Goal: Task Accomplishment & Management: Manage account settings

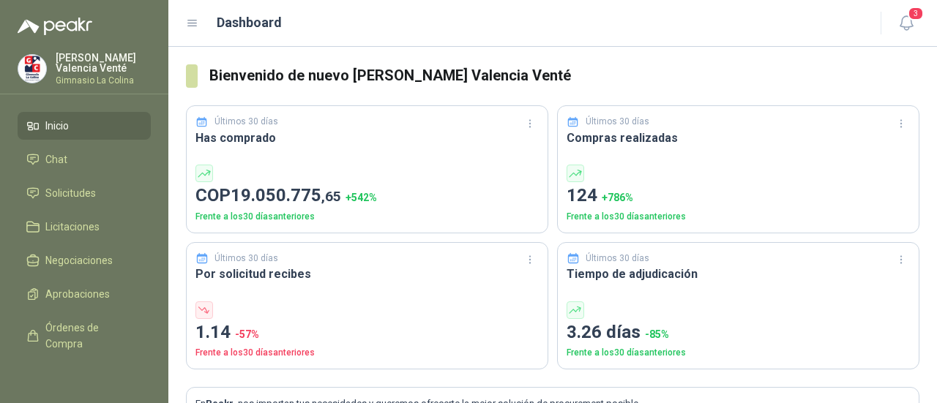
drag, startPoint x: 191, startPoint y: 196, endPoint x: 376, endPoint y: 226, distance: 187.7
click at [376, 226] on div "Últimos 30 días Has comprado COP 19.050.775 ,65 + 542 % Frente a los 30 días an…" at bounding box center [367, 169] width 362 height 128
drag, startPoint x: 396, startPoint y: 257, endPoint x: 312, endPoint y: 237, distance: 86.7
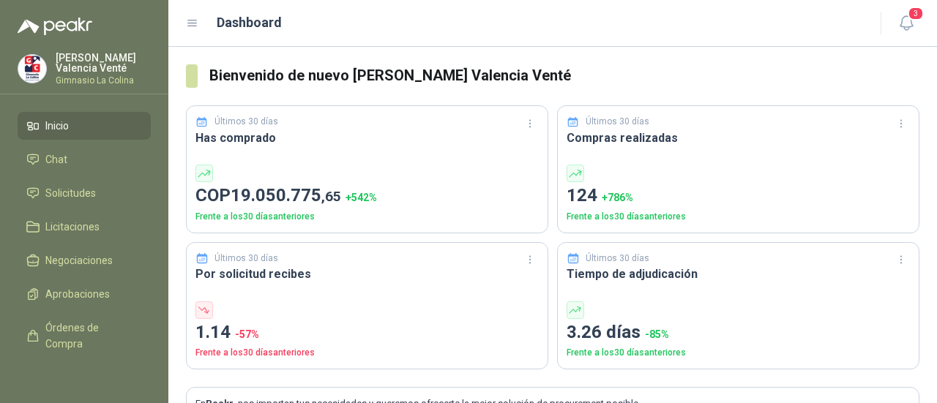
click at [312, 237] on div "Últimos 30 días Has comprado COP 19.050.775 ,65 + 542 % Frente a los 30 días an…" at bounding box center [553, 229] width 734 height 282
drag, startPoint x: 312, startPoint y: 237, endPoint x: 897, endPoint y: 18, distance: 624.5
click at [897, 18] on button "3" at bounding box center [906, 23] width 26 height 26
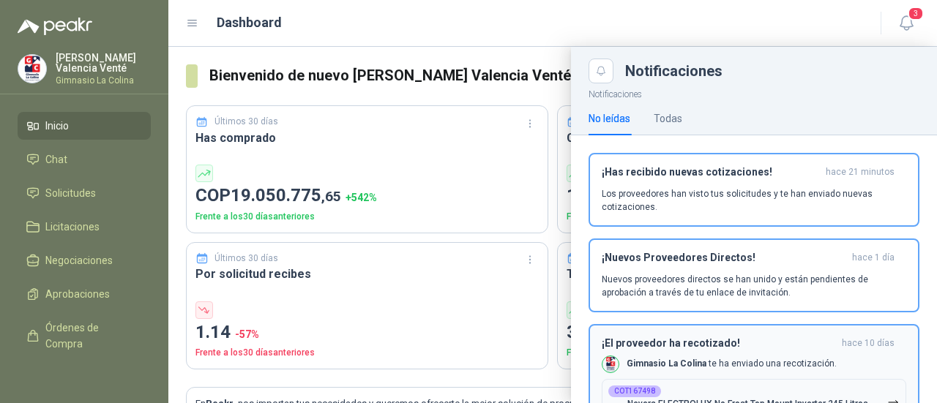
click at [745, 383] on button "COT167498 Nevera ELECTROLUX No Frost Top Mount Inverter 245 Litros ERT28F3C4BB …" at bounding box center [754, 402] width 305 height 47
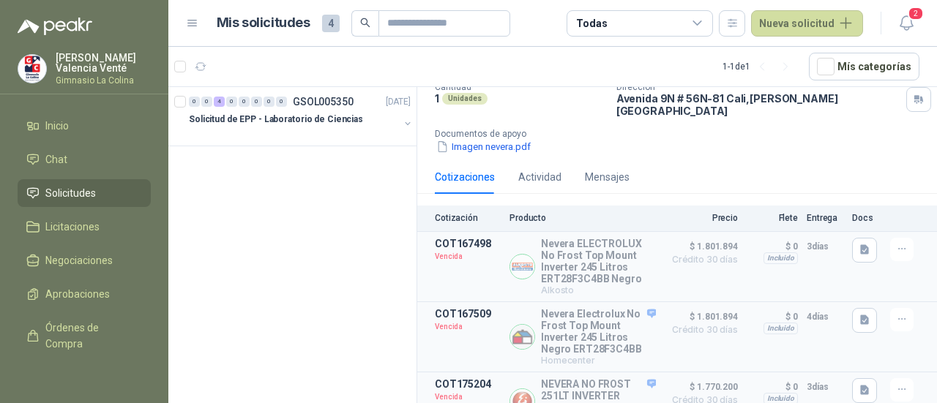
scroll to position [174, 0]
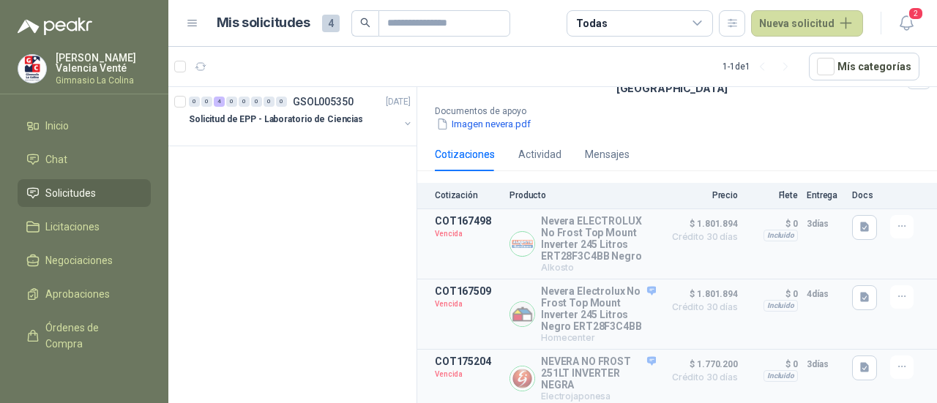
click at [89, 191] on span "Solicitudes" at bounding box center [70, 193] width 51 height 16
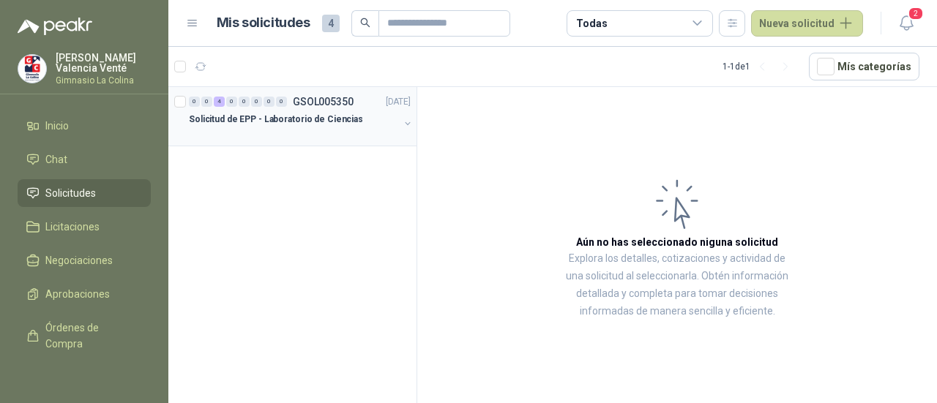
click at [212, 133] on div at bounding box center [294, 134] width 210 height 12
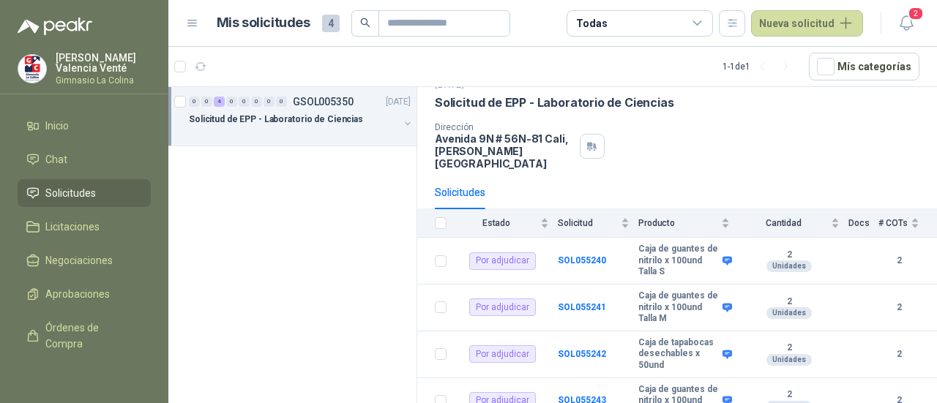
scroll to position [97, 0]
